Goal: Information Seeking & Learning: Find specific fact

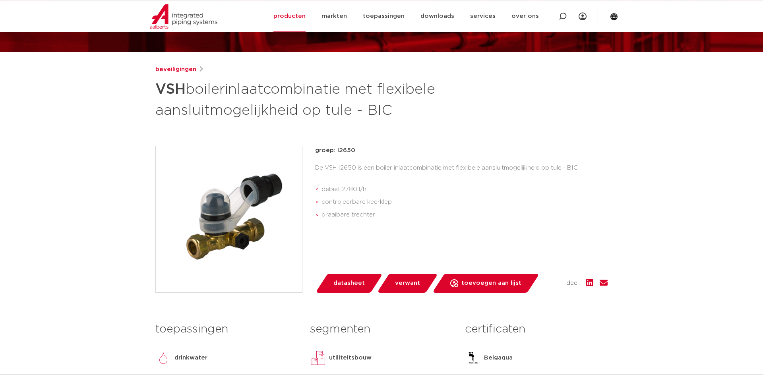
scroll to position [41, 0]
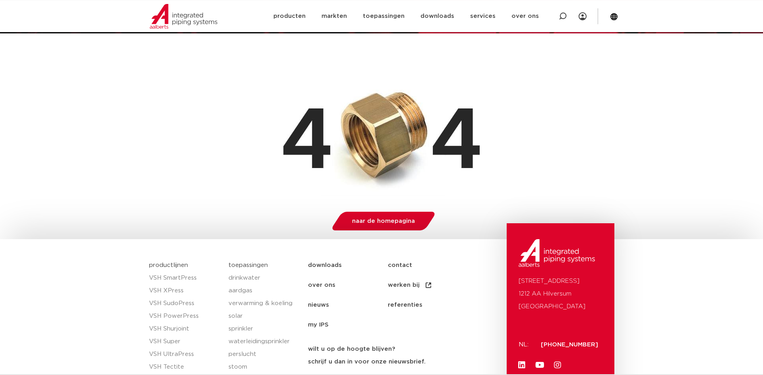
scroll to position [81, 0]
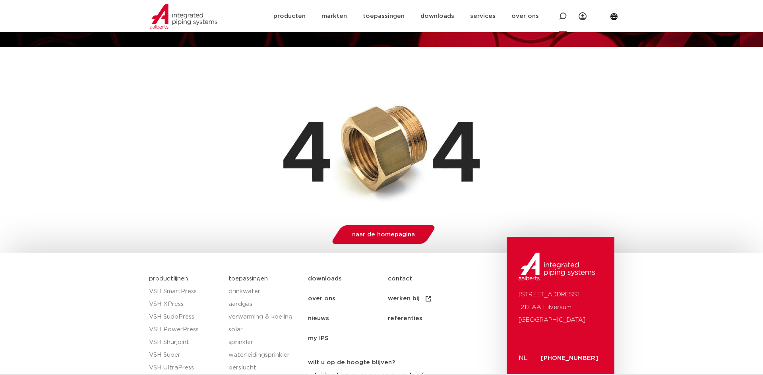
click at [561, 16] on icon at bounding box center [562, 16] width 8 height 8
paste input "4382400226002"
type input "4382400226002"
click button "Zoeken" at bounding box center [0, 0] width 0 height 0
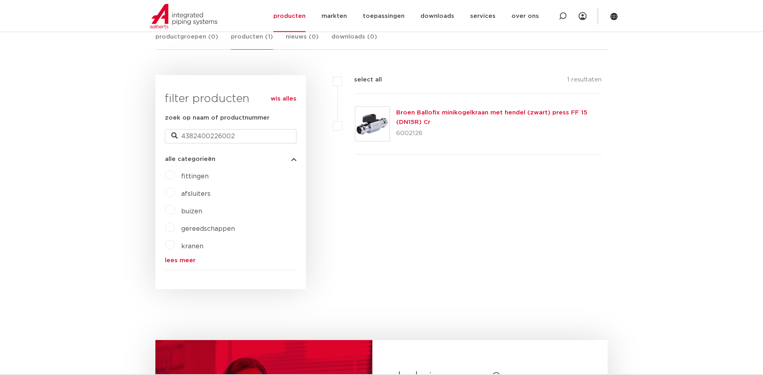
scroll to position [162, 0]
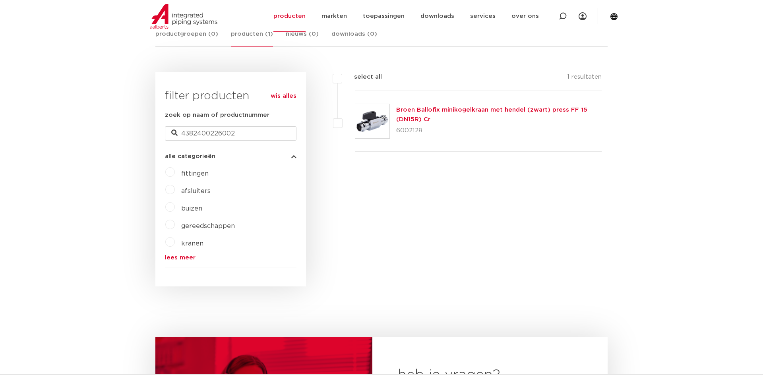
click at [419, 112] on link "Broen Ballofix minikogelkraan met hendel (zwart) press FF 15 (DN15R) Cr" at bounding box center [491, 114] width 191 height 15
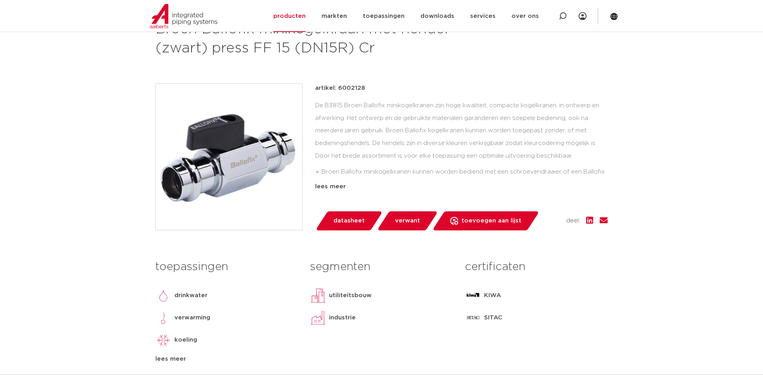
scroll to position [162, 0]
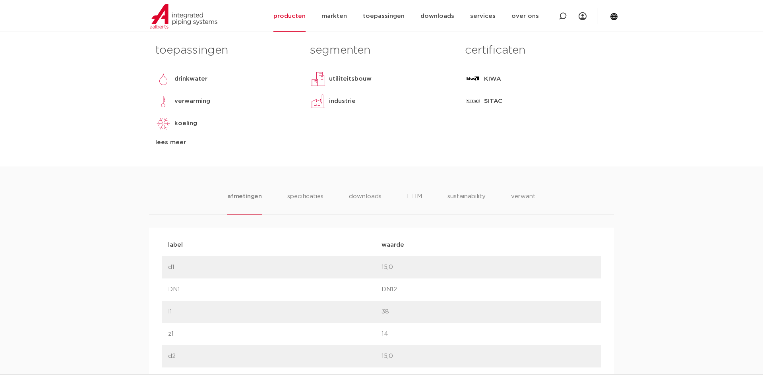
scroll to position [405, 0]
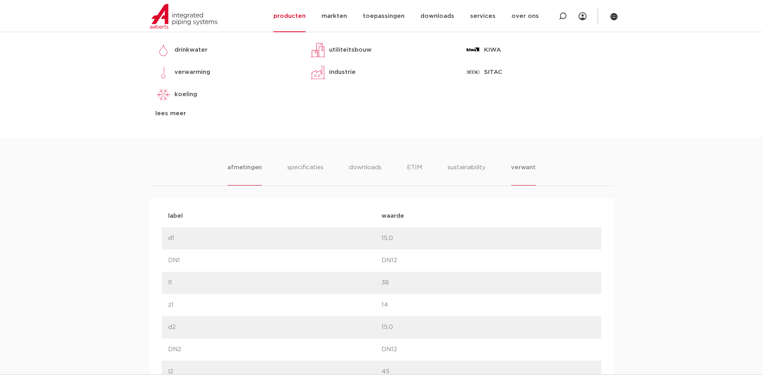
click at [527, 163] on li "verwant" at bounding box center [523, 174] width 25 height 23
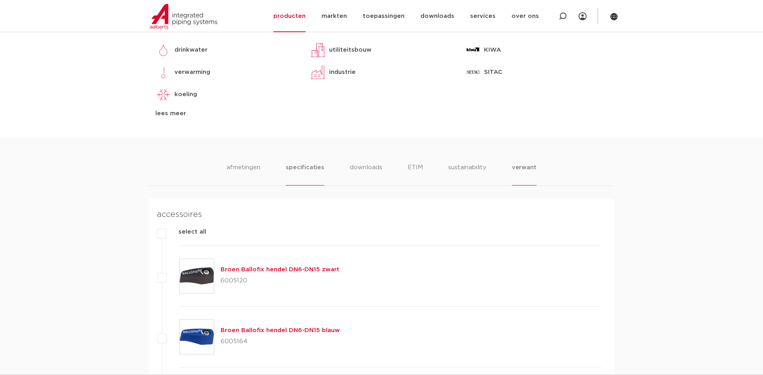
click at [294, 166] on li "specificaties" at bounding box center [305, 174] width 38 height 23
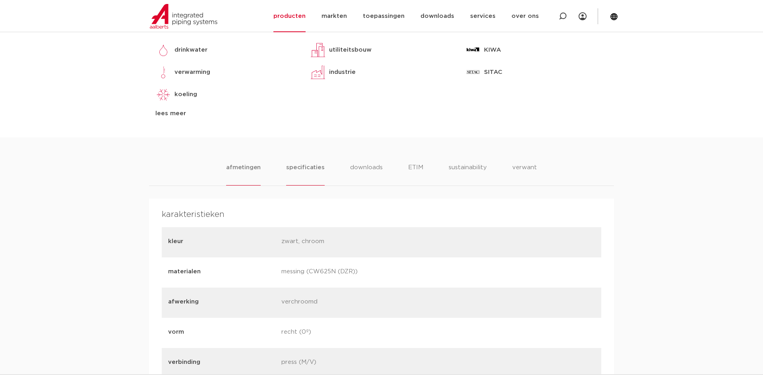
click at [258, 164] on li "afmetingen" at bounding box center [243, 174] width 35 height 23
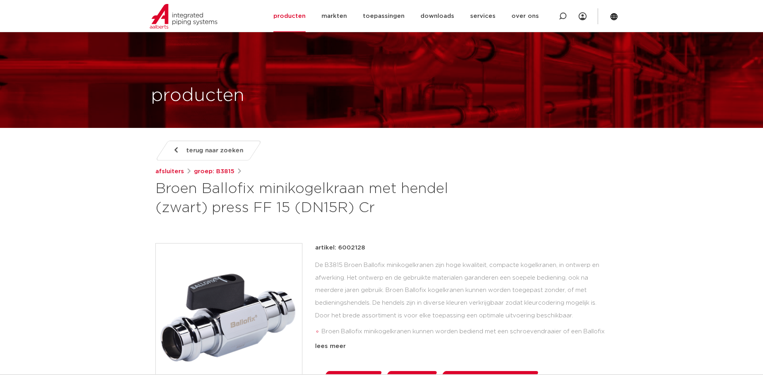
scroll to position [122, 0]
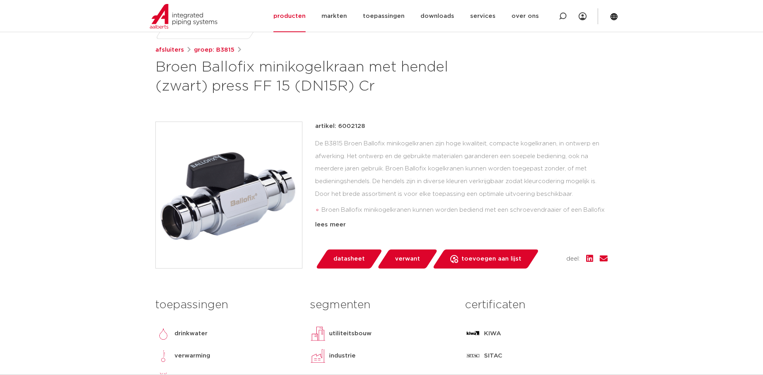
drag, startPoint x: 338, startPoint y: 126, endPoint x: 362, endPoint y: 126, distance: 23.4
click at [362, 126] on p "artikel: 6002128" at bounding box center [340, 127] width 50 height 10
copy p "6002128"
click at [612, 13] on icon at bounding box center [614, 17] width 8 height 8
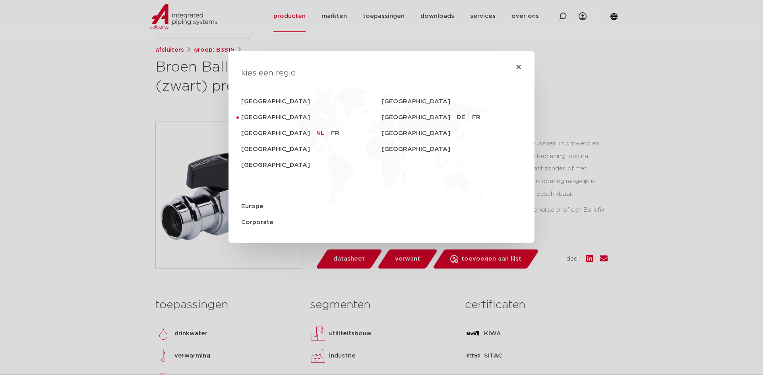
click at [316, 133] on link "NL" at bounding box center [322, 134] width 12 height 10
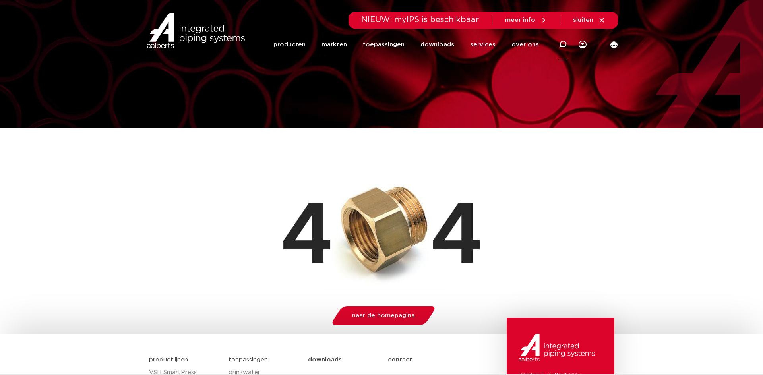
click at [559, 44] on icon at bounding box center [562, 45] width 8 height 8
paste input "F10638"
type input "F10638"
click button "Zoeken" at bounding box center [0, 0] width 0 height 0
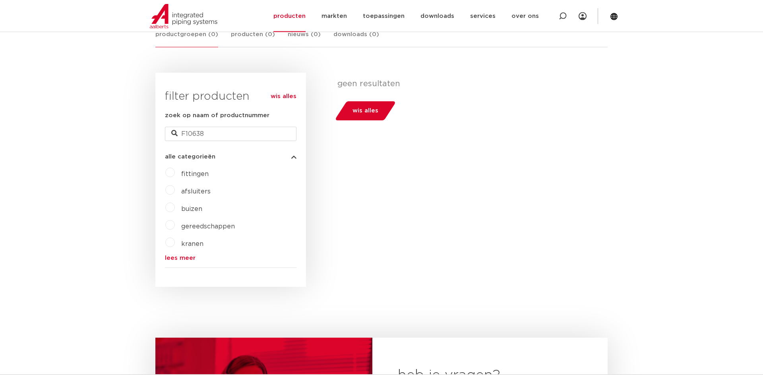
scroll to position [162, 0]
drag, startPoint x: 215, startPoint y: 134, endPoint x: 68, endPoint y: 121, distance: 147.6
click at [75, 121] on body "Zoeken NIEUW: myIPS is beschikbaar meer info sluiten producten markten toepassi…" at bounding box center [381, 294] width 763 height 912
drag, startPoint x: 218, startPoint y: 133, endPoint x: 139, endPoint y: 124, distance: 79.6
click at [165, 126] on input "F10638" at bounding box center [230, 133] width 131 height 14
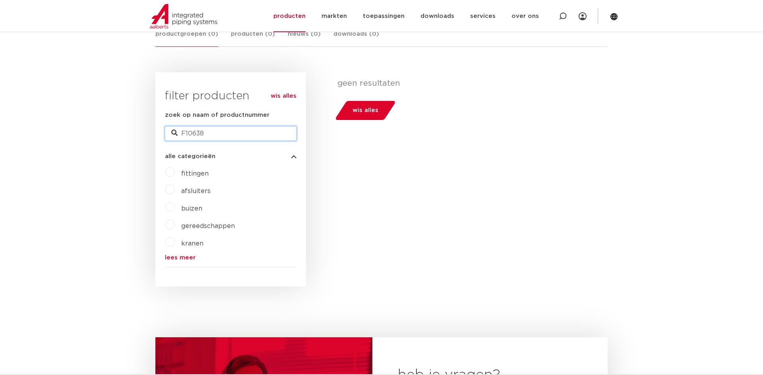
paste input "0001804"
type input "0001804"
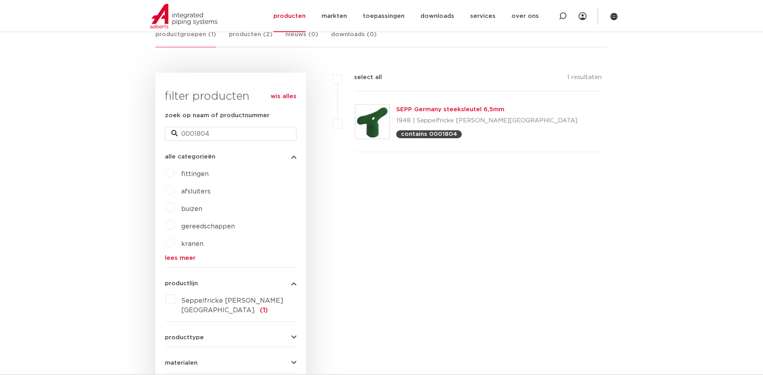
scroll to position [162, 0]
click at [452, 107] on link "SEPP Germany steeksleutel 6,5mm" at bounding box center [450, 109] width 108 height 6
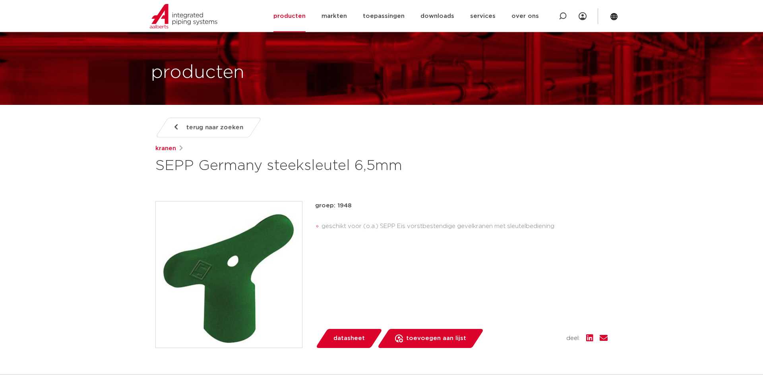
scroll to position [41, 0]
